Goal: Information Seeking & Learning: Learn about a topic

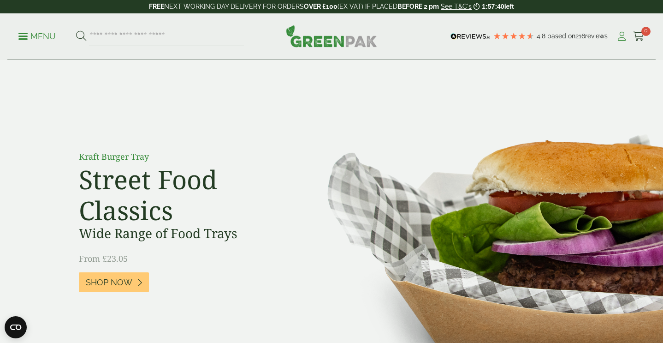
click at [622, 40] on icon at bounding box center [622, 36] width 12 height 9
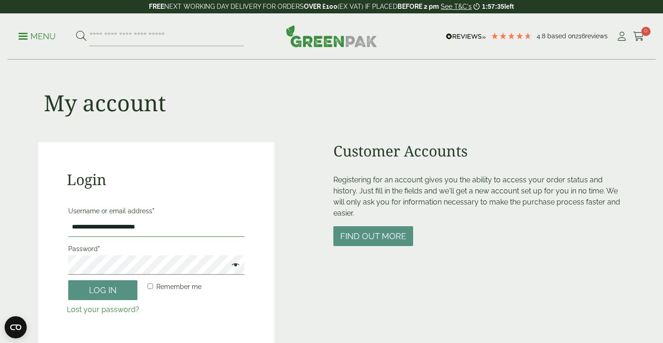
type input "**********"
click at [111, 287] on button "Log in" at bounding box center [102, 290] width 69 height 20
click at [110, 283] on button "Log in" at bounding box center [102, 290] width 69 height 20
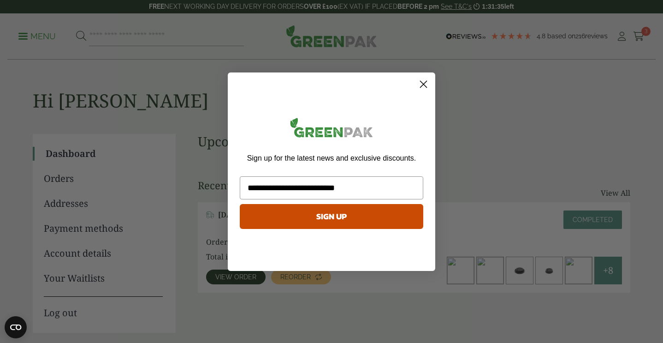
type input "**********"
click at [323, 216] on button "SIGN UP" at bounding box center [332, 216] width 184 height 25
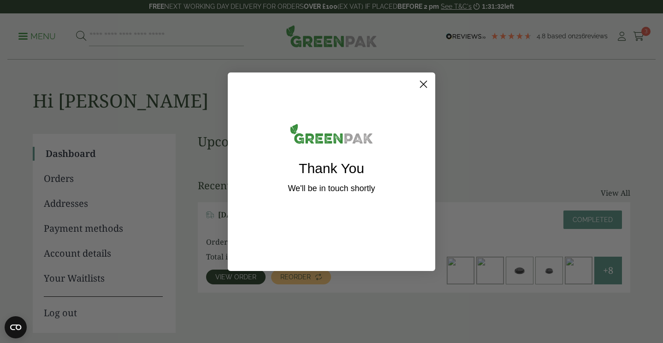
click at [424, 79] on circle "Close dialog" at bounding box center [423, 83] width 15 height 15
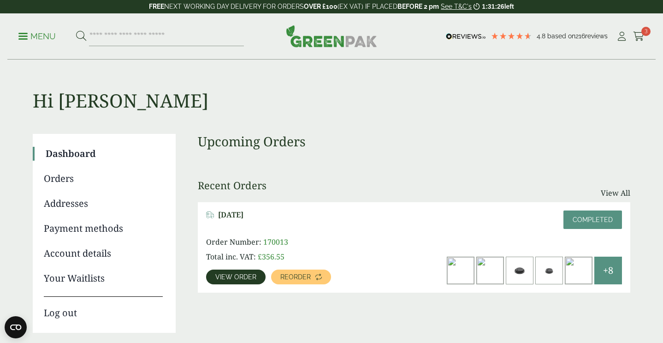
click at [50, 33] on p "Menu" at bounding box center [36, 36] width 37 height 11
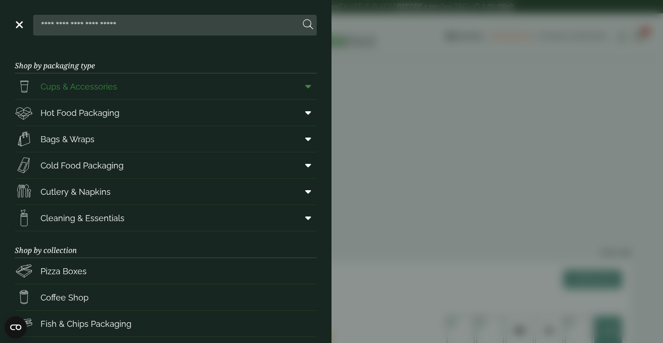
click at [73, 85] on span "Cups & Accessories" at bounding box center [79, 86] width 77 height 12
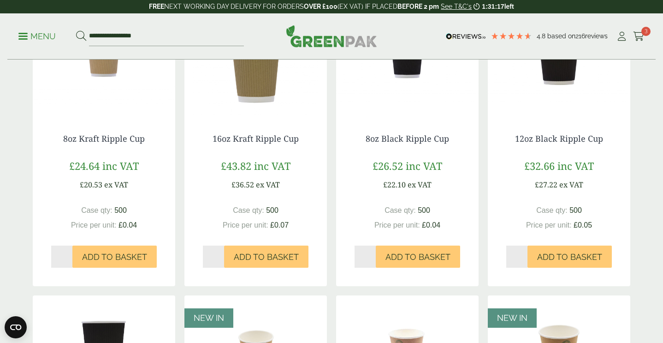
scroll to position [550, 0]
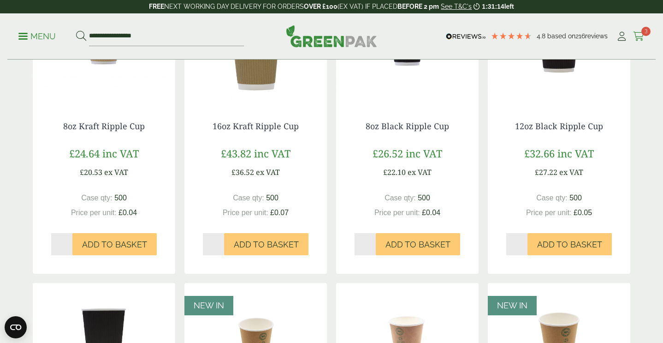
click at [638, 36] on icon at bounding box center [639, 36] width 12 height 9
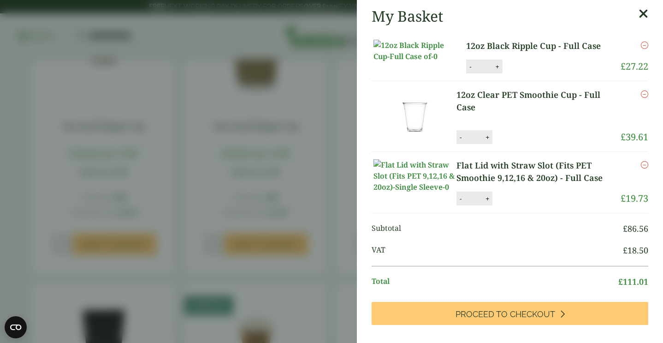
click at [647, 18] on icon at bounding box center [644, 13] width 10 height 13
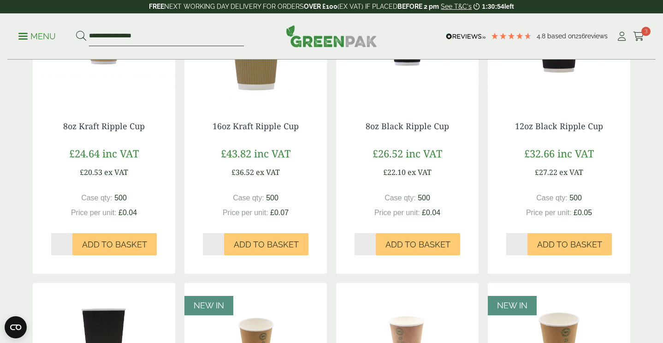
click at [187, 41] on input "**********" at bounding box center [166, 36] width 155 height 19
type input "*"
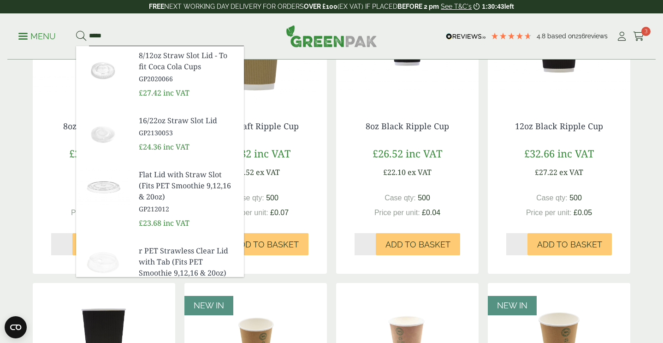
type input "*****"
click at [176, 251] on span "r PET Strawless Clear Lid with Tab (Fits PET Smoothie 9,12,16 & 20oz)" at bounding box center [188, 261] width 98 height 33
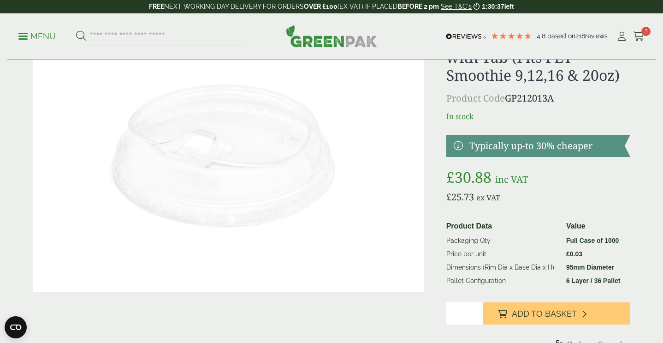
scroll to position [59, 0]
click at [180, 38] on input "search" at bounding box center [166, 36] width 155 height 19
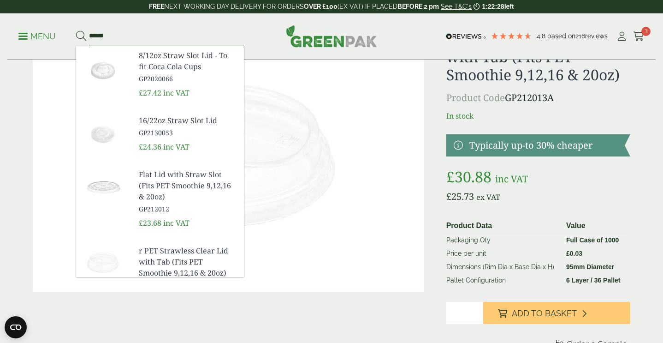
type input "******"
click at [81, 36] on button at bounding box center [81, 36] width 10 height 12
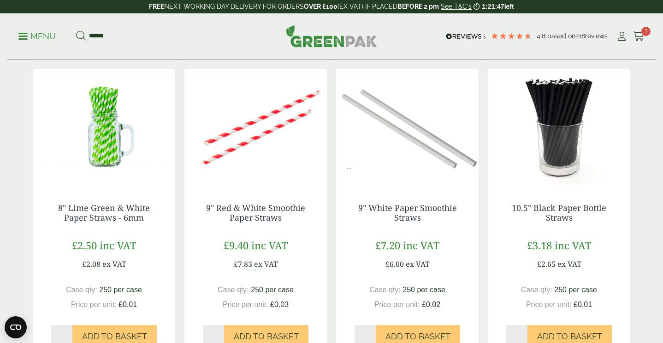
scroll to position [453, 0]
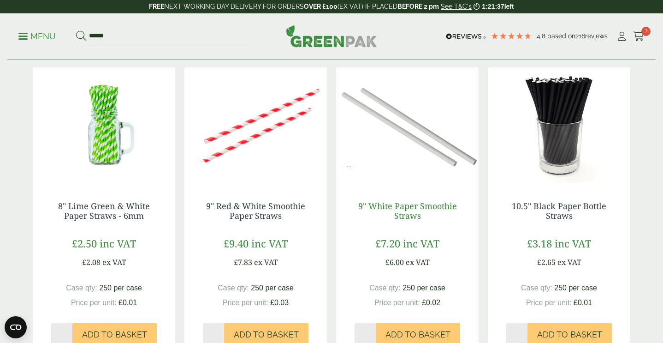
click at [397, 207] on link "9" White Paper Smoothie Straws" at bounding box center [407, 210] width 99 height 21
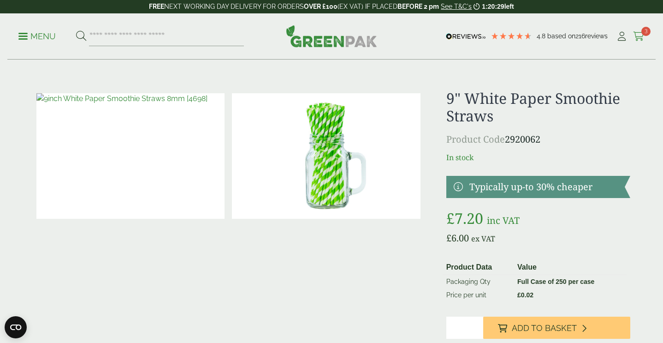
click at [643, 40] on icon at bounding box center [639, 36] width 12 height 9
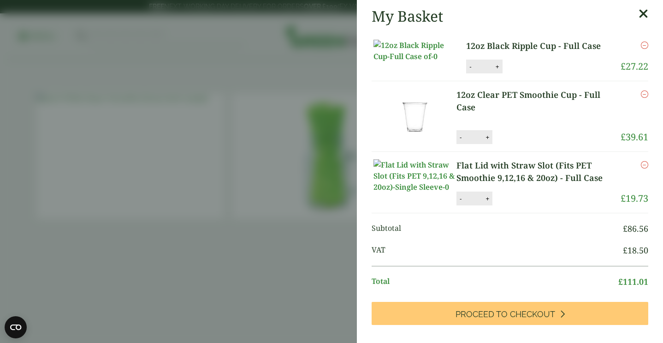
click at [644, 47] on icon "Remove this item" at bounding box center [644, 44] width 7 height 7
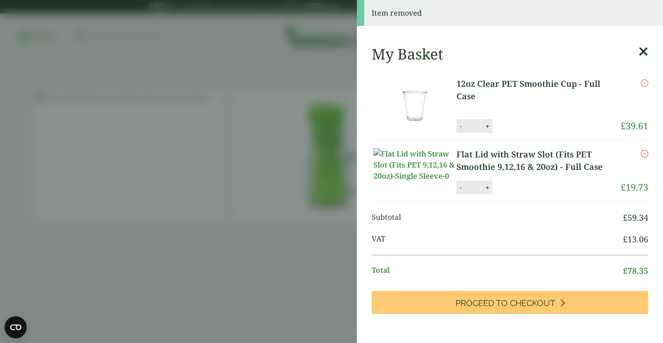
click at [648, 83] on icon "Remove this item" at bounding box center [644, 82] width 7 height 7
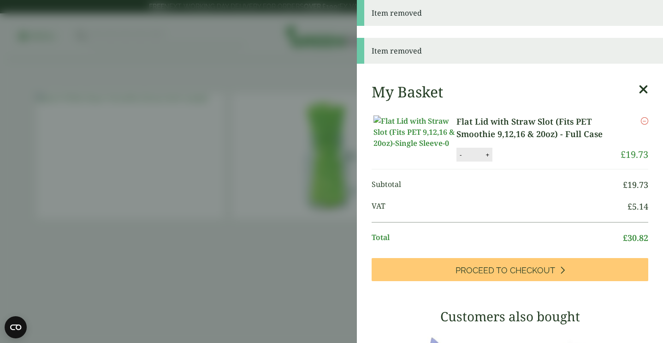
click at [646, 119] on icon "Remove this item" at bounding box center [644, 120] width 7 height 7
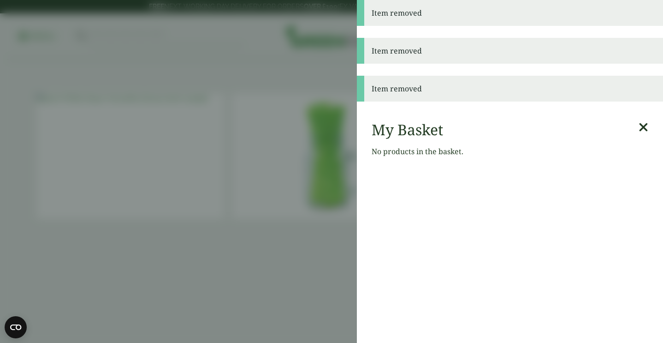
click at [272, 48] on aside "Item removed Item removed Item removed My Basket No products in the basket." at bounding box center [331, 171] width 663 height 343
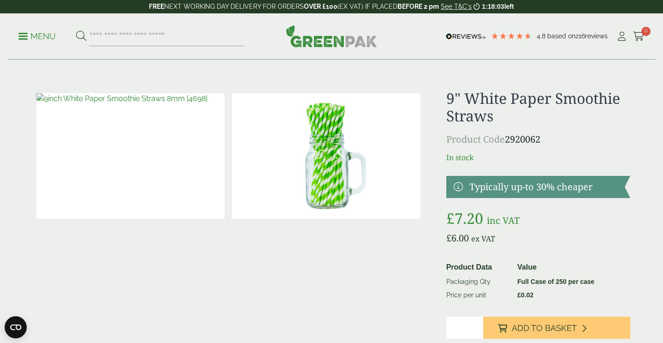
click at [24, 33] on link "Menu" at bounding box center [36, 35] width 37 height 9
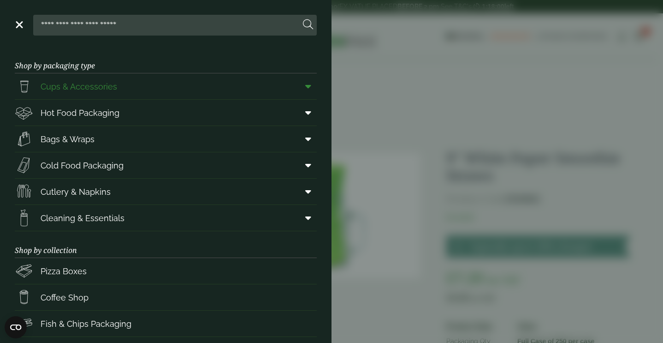
click at [310, 89] on icon at bounding box center [308, 86] width 6 height 9
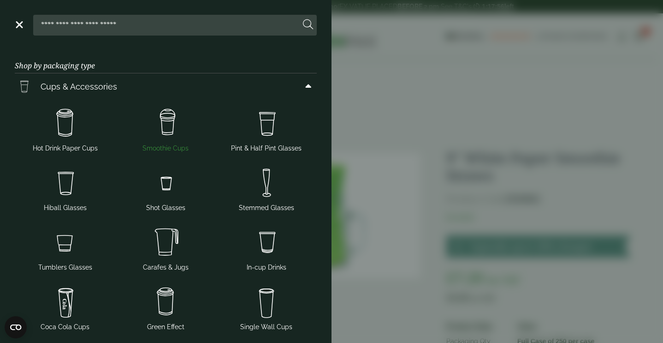
click at [169, 139] on img at bounding box center [165, 123] width 93 height 37
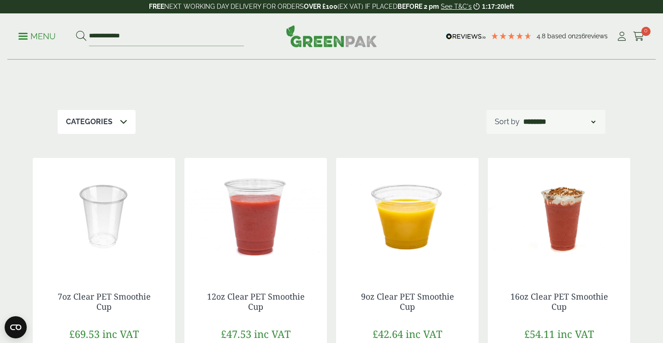
scroll to position [102, 0]
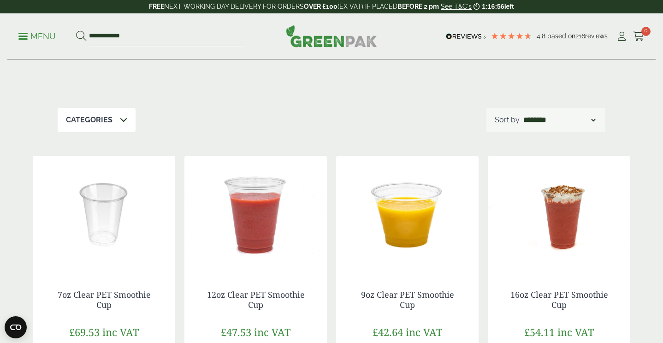
click at [47, 37] on p "Menu" at bounding box center [36, 36] width 37 height 11
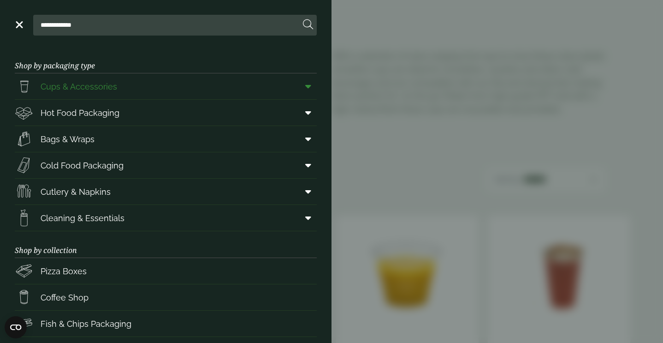
click at [309, 86] on icon at bounding box center [308, 86] width 6 height 9
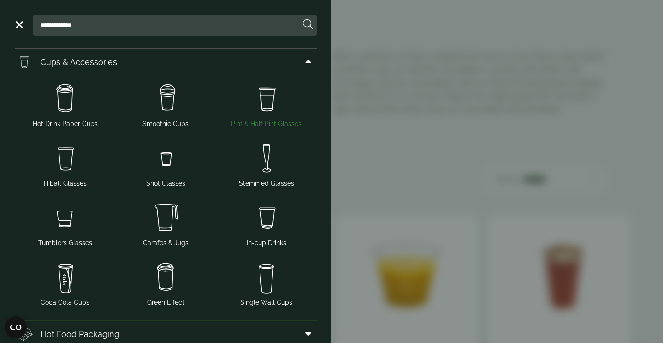
scroll to position [31, 0]
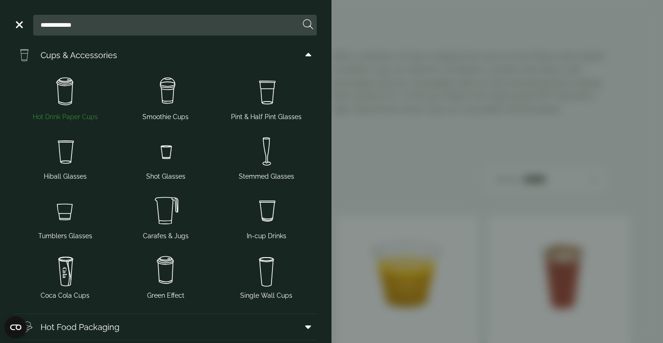
click at [70, 105] on img at bounding box center [64, 91] width 93 height 37
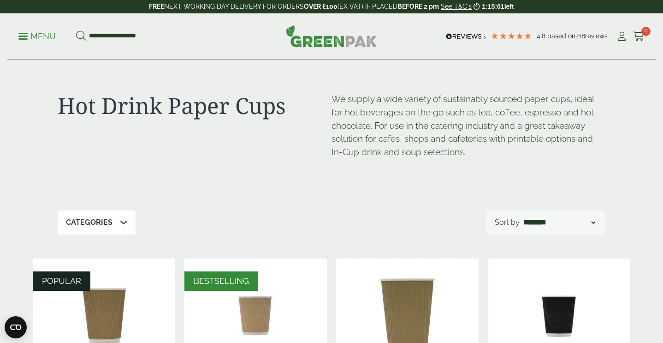
click at [37, 37] on p "Menu" at bounding box center [36, 36] width 37 height 11
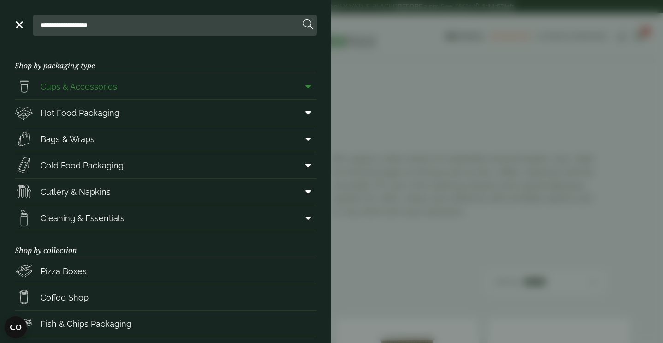
click at [310, 89] on icon at bounding box center [308, 86] width 6 height 9
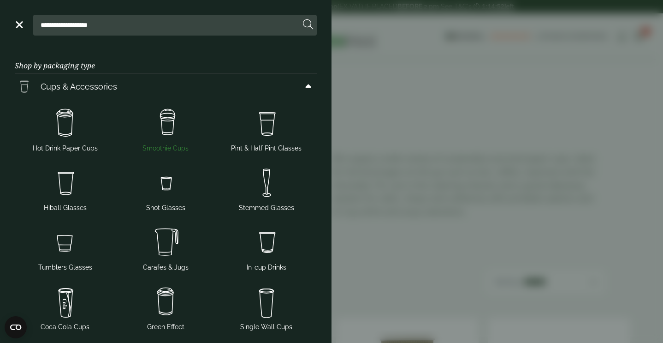
click at [168, 132] on img at bounding box center [165, 123] width 93 height 37
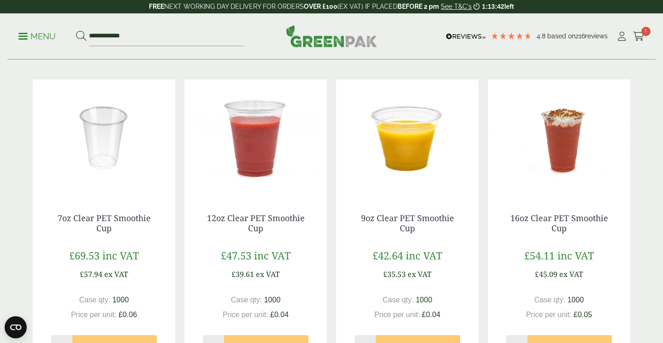
scroll to position [179, 0]
click at [51, 35] on p "Menu" at bounding box center [36, 36] width 37 height 11
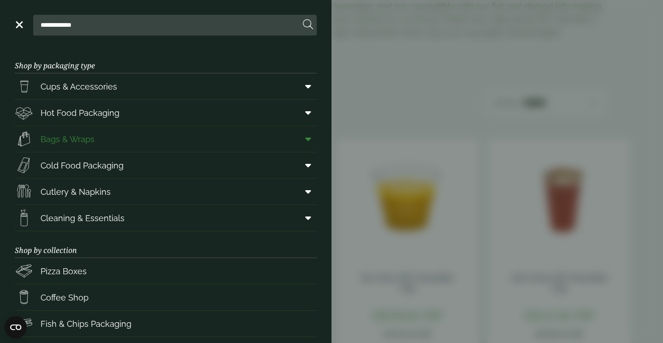
click at [310, 137] on icon at bounding box center [308, 138] width 6 height 9
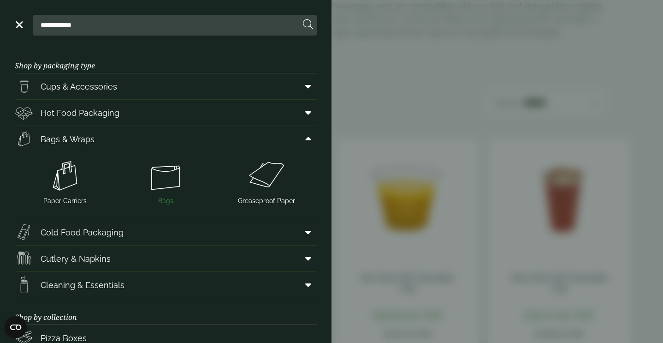
click at [171, 181] on img at bounding box center [165, 175] width 93 height 37
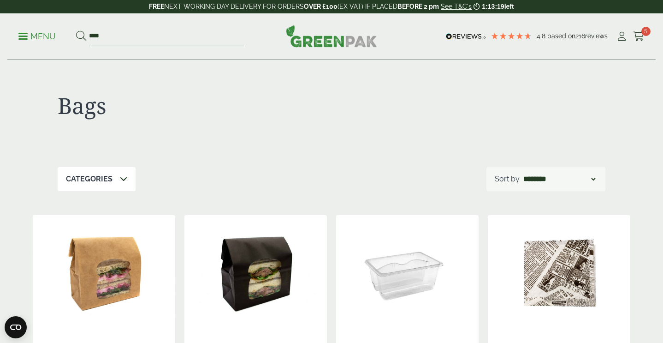
select select "*********"
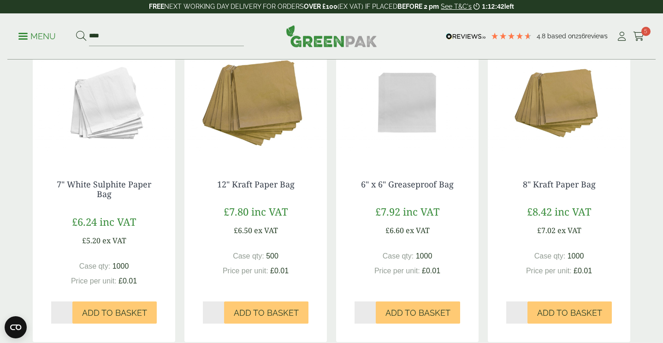
scroll to position [171, 0]
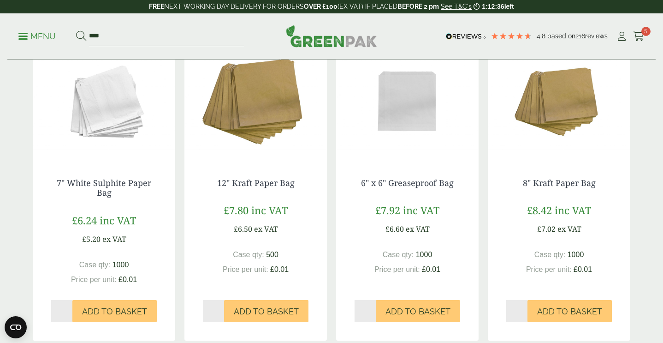
click at [34, 34] on p "Menu" at bounding box center [36, 36] width 37 height 11
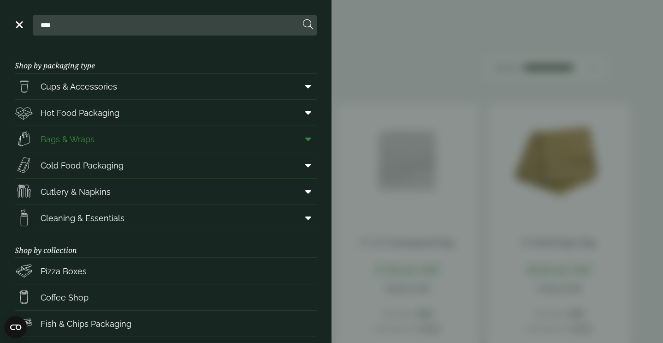
click at [308, 139] on icon at bounding box center [308, 138] width 6 height 9
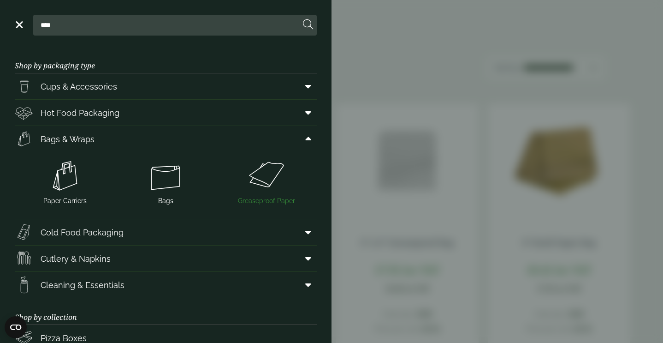
click at [276, 174] on img at bounding box center [266, 175] width 93 height 37
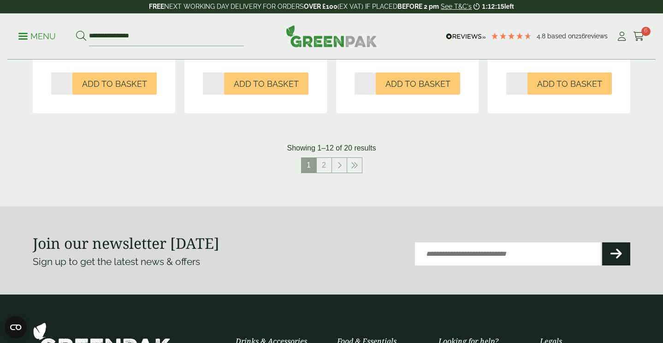
scroll to position [1026, 0]
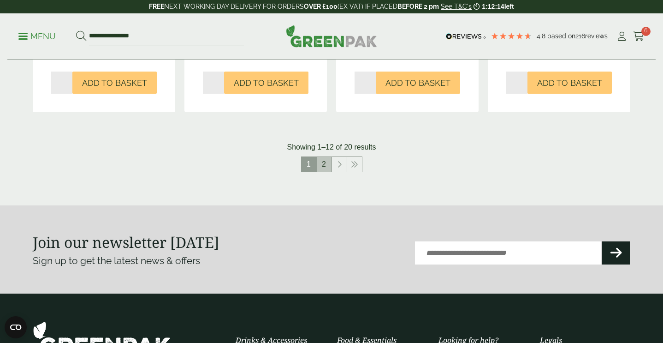
click at [330, 159] on link "2" at bounding box center [324, 164] width 15 height 15
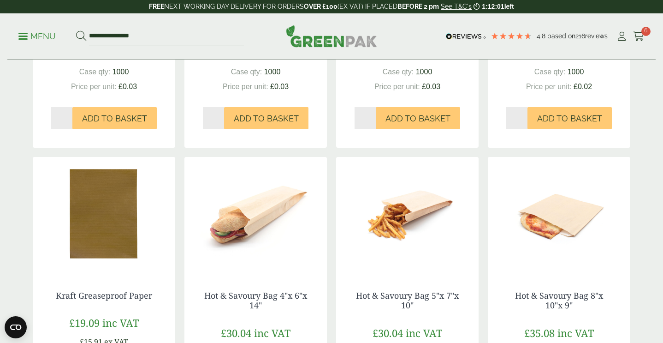
scroll to position [394, 0]
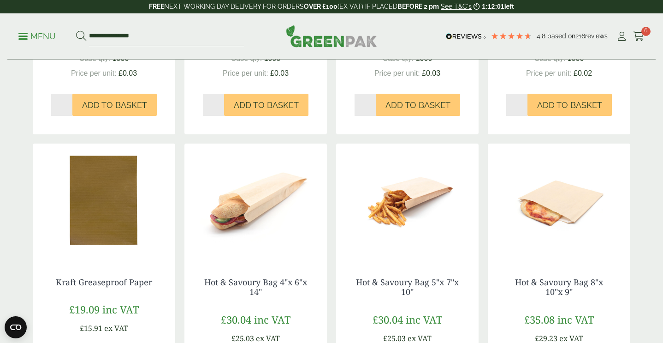
click at [115, 198] on img at bounding box center [104, 200] width 142 height 115
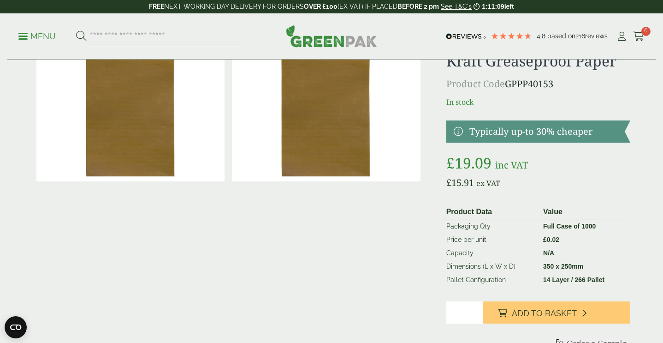
scroll to position [43, 0]
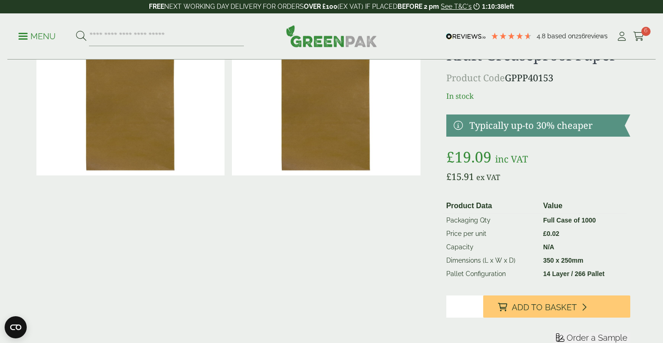
click at [32, 35] on p "Menu" at bounding box center [36, 36] width 37 height 11
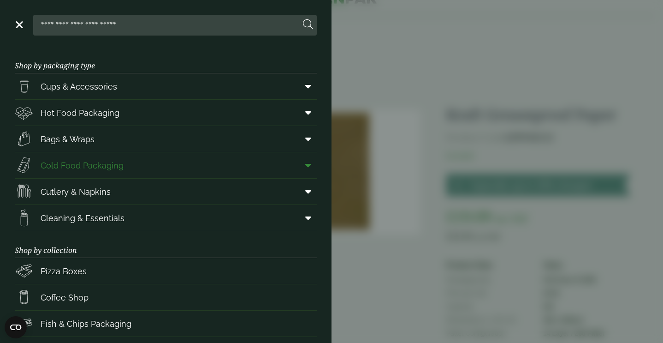
scroll to position [0, 0]
click at [311, 88] on icon at bounding box center [308, 86] width 6 height 9
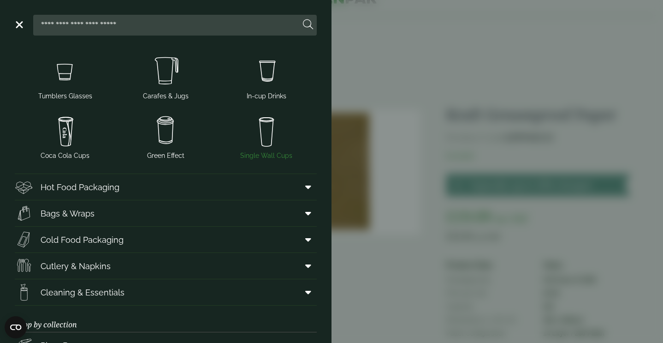
scroll to position [175, 0]
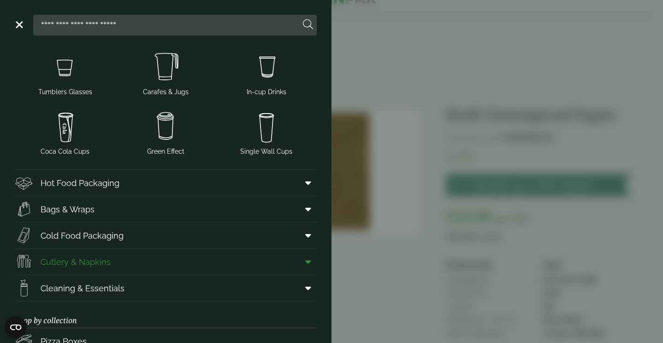
click at [304, 264] on span at bounding box center [306, 262] width 21 height 18
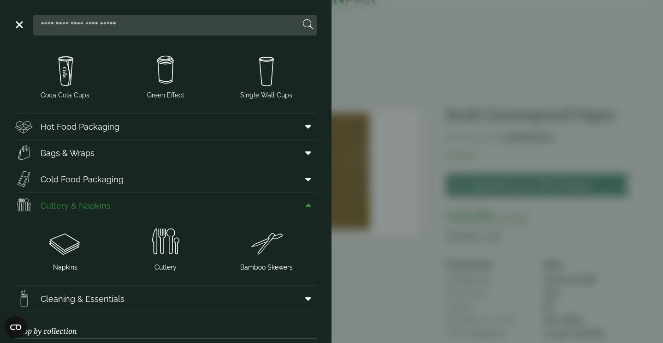
scroll to position [232, 0]
click at [58, 251] on img at bounding box center [64, 241] width 93 height 37
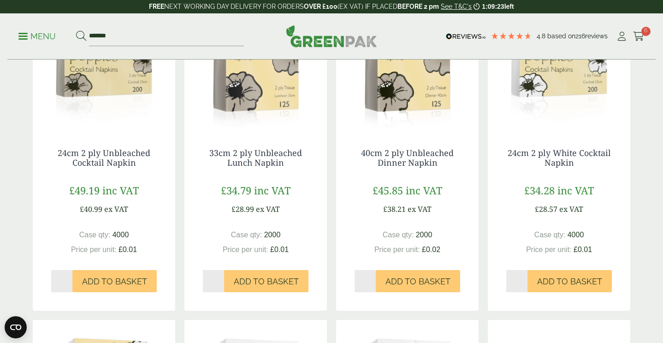
scroll to position [204, 0]
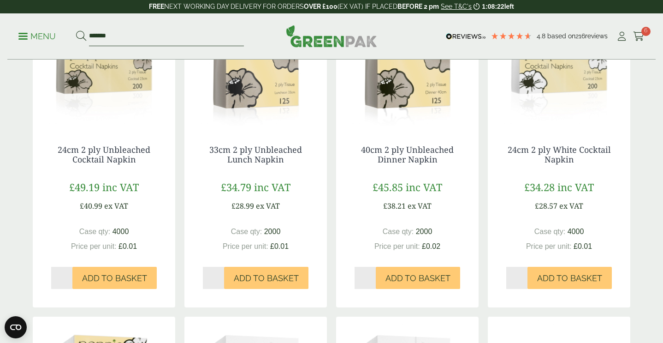
click at [162, 44] on input "*******" at bounding box center [166, 36] width 155 height 19
type input "*"
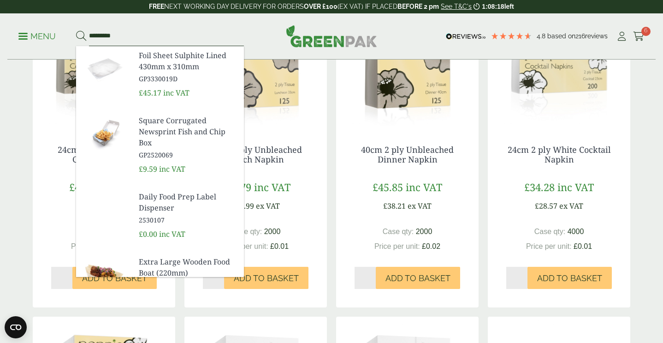
type input "*********"
click at [81, 36] on button at bounding box center [81, 36] width 10 height 12
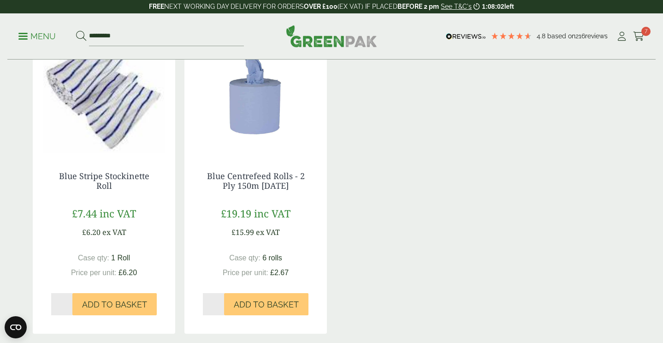
scroll to position [177, 0]
